Goal: Transaction & Acquisition: Purchase product/service

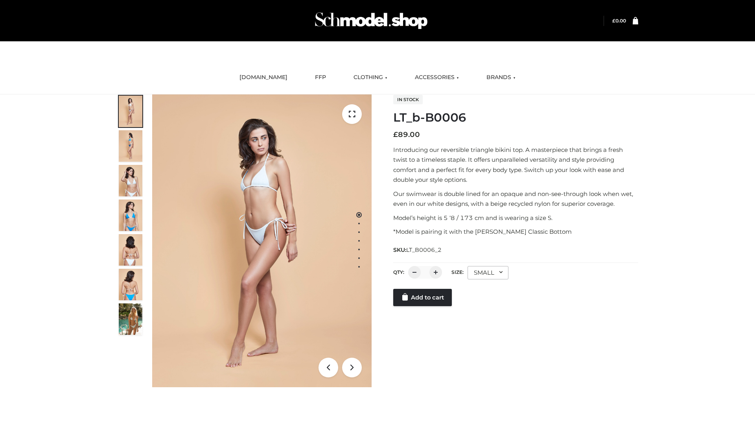
click at [423, 306] on link "Add to cart" at bounding box center [422, 297] width 59 height 17
